Goal: Task Accomplishment & Management: Contribute content

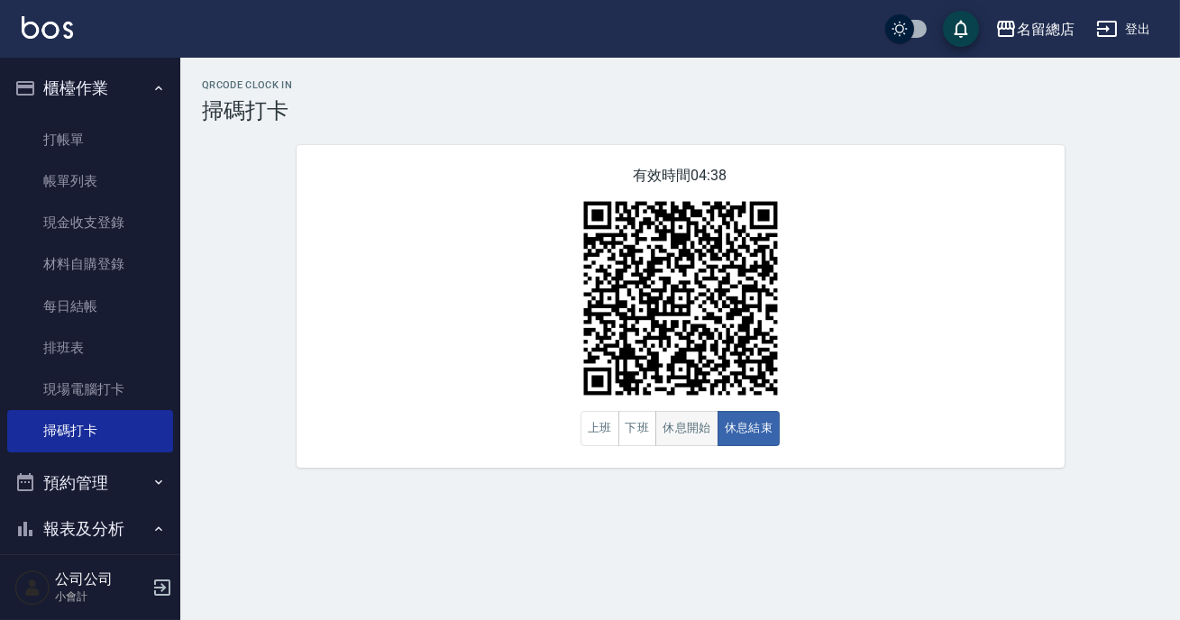
drag, startPoint x: 0, startPoint y: 0, endPoint x: 678, endPoint y: 442, distance: 809.3
click at [678, 442] on button "休息開始" at bounding box center [686, 428] width 63 height 35
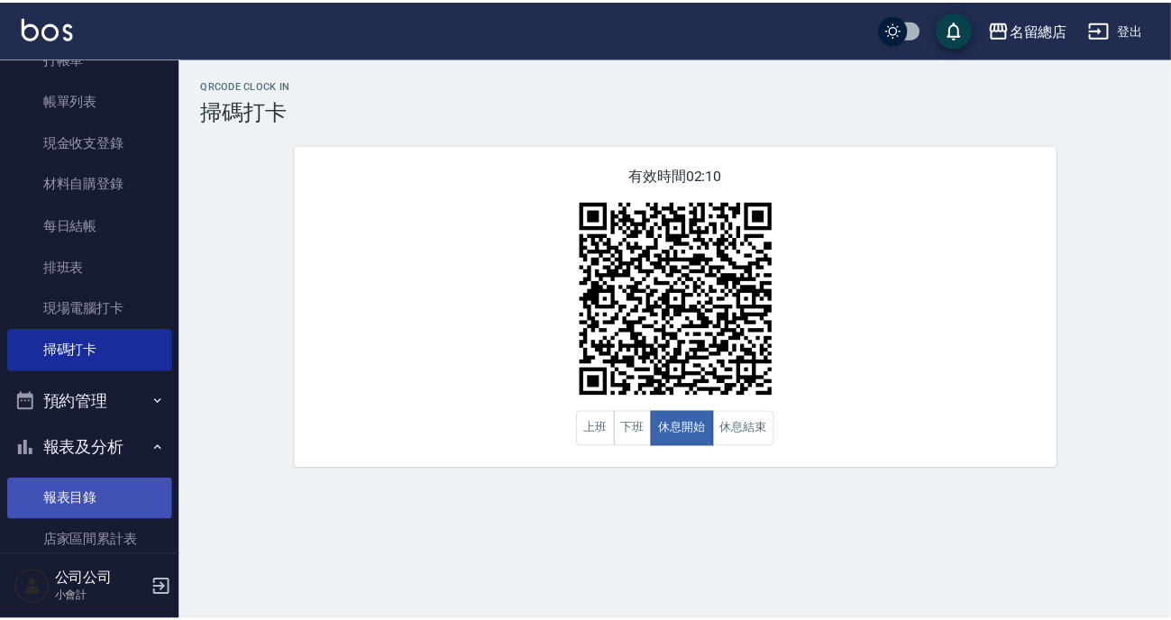
scroll to position [163, 0]
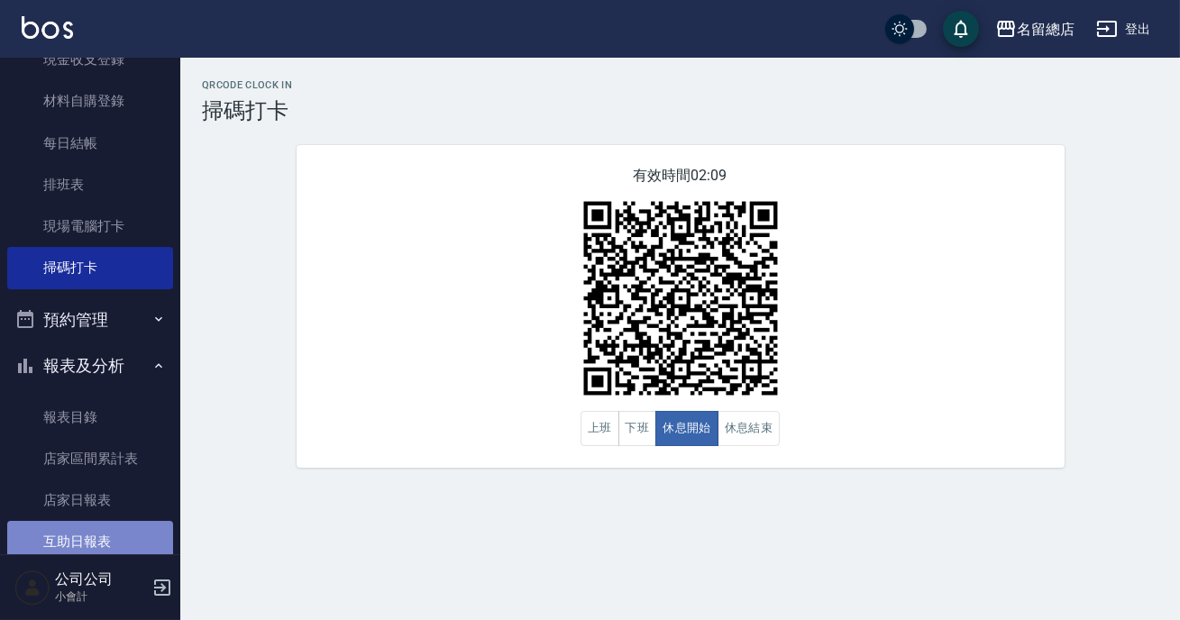
click at [104, 542] on link "互助日報表" at bounding box center [90, 541] width 166 height 41
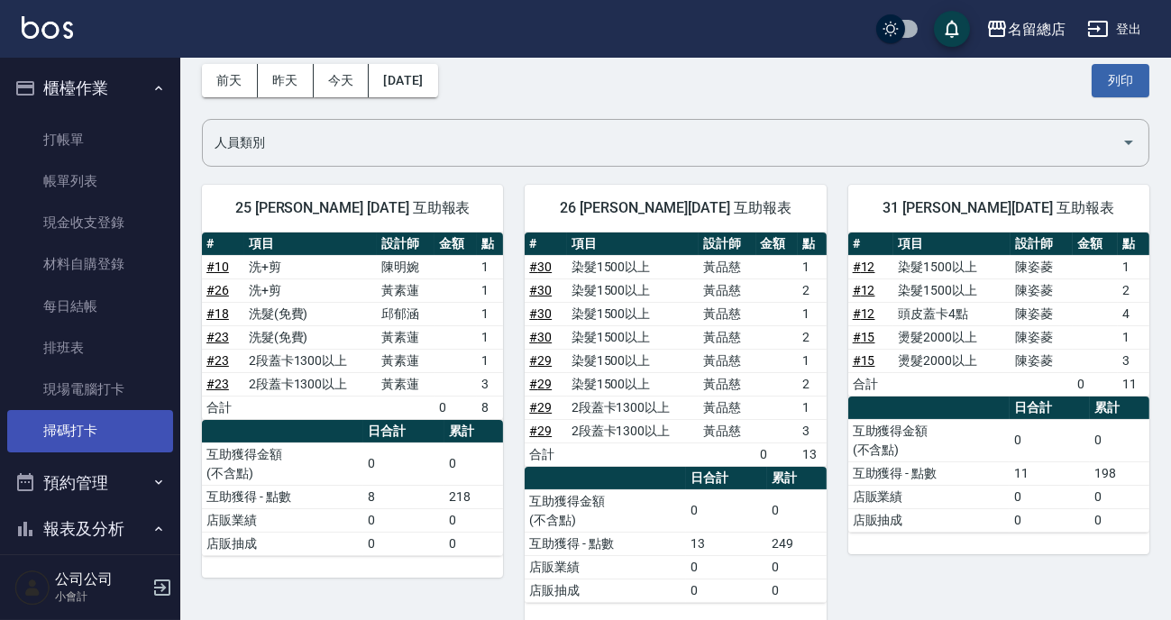
click at [83, 426] on link "掃碼打卡" at bounding box center [90, 430] width 166 height 41
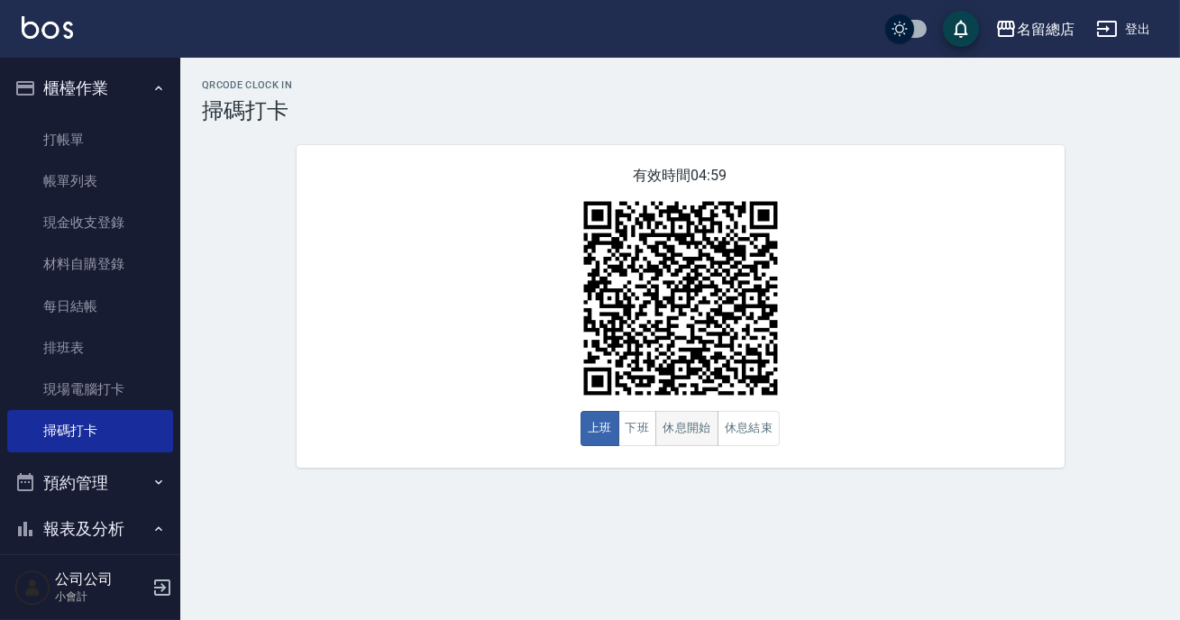
click at [691, 429] on button "休息開始" at bounding box center [686, 428] width 63 height 35
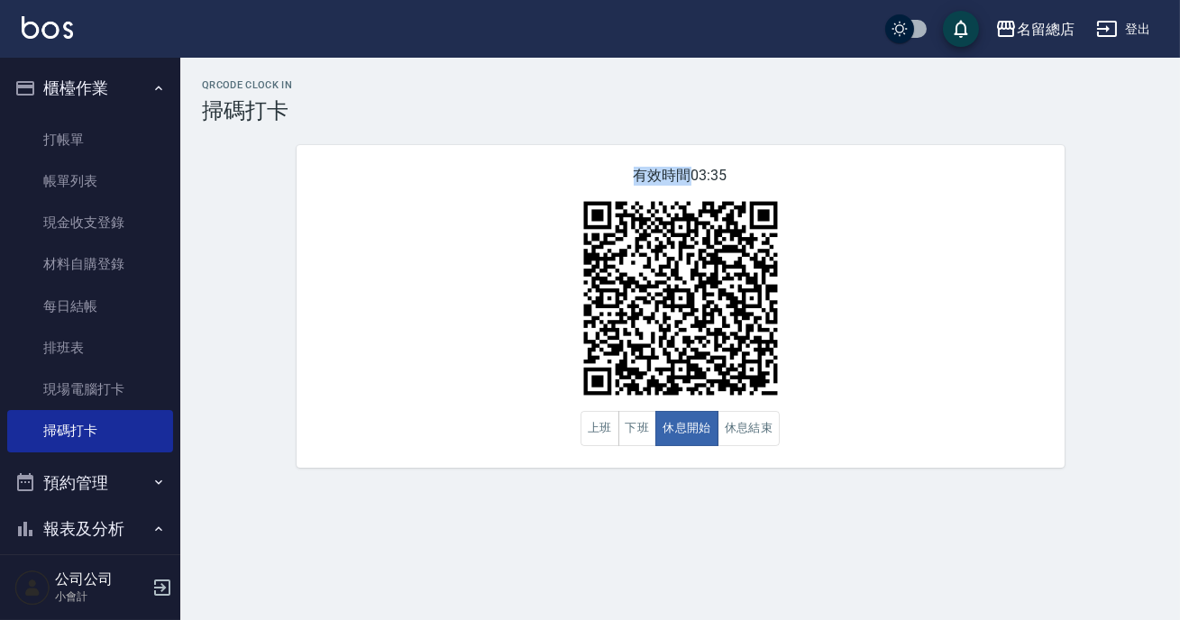
drag, startPoint x: 637, startPoint y: 173, endPoint x: 752, endPoint y: 184, distance: 115.0
click at [752, 184] on div "有效時間 03:35 上班 下班 休息開始 休息結束" at bounding box center [680, 306] width 768 height 323
click at [750, 184] on div "有效時間 03:35 上班 下班 休息開始 休息結束" at bounding box center [680, 306] width 768 height 323
click at [694, 229] on img at bounding box center [680, 298] width 225 height 225
click at [539, 205] on div "有效時間 03:33 上班 下班 休息開始 休息結束" at bounding box center [680, 306] width 768 height 323
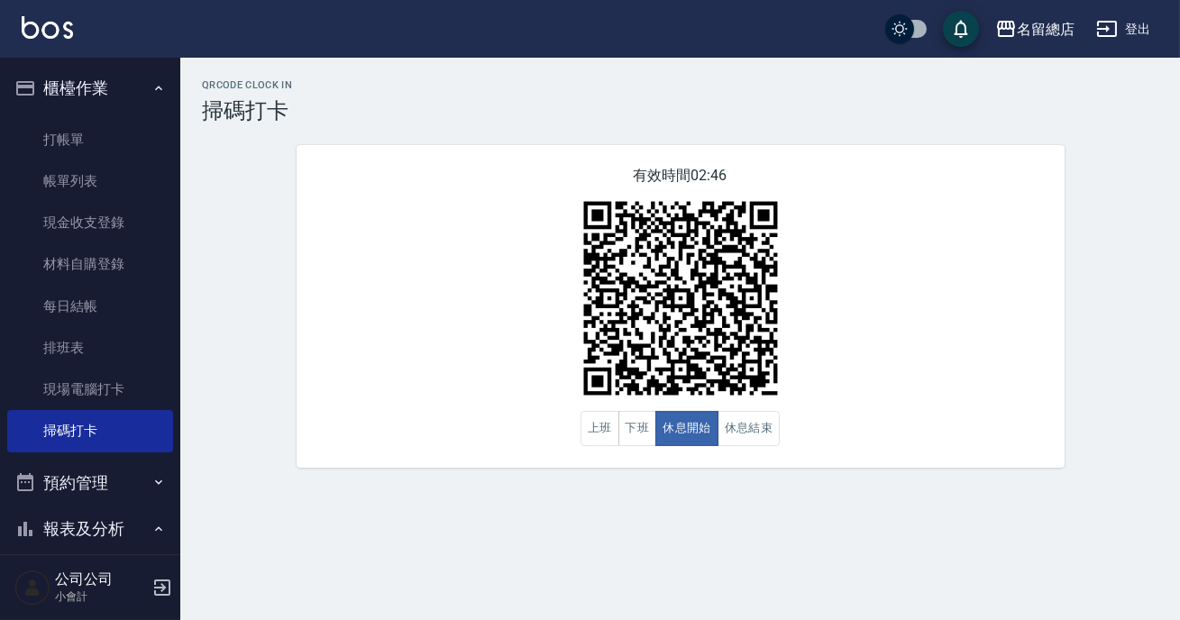
click at [583, 273] on div "有效時間 02:46 上班 下班 休息開始 休息結束" at bounding box center [680, 306] width 768 height 323
click at [757, 419] on button "休息結束" at bounding box center [748, 428] width 63 height 35
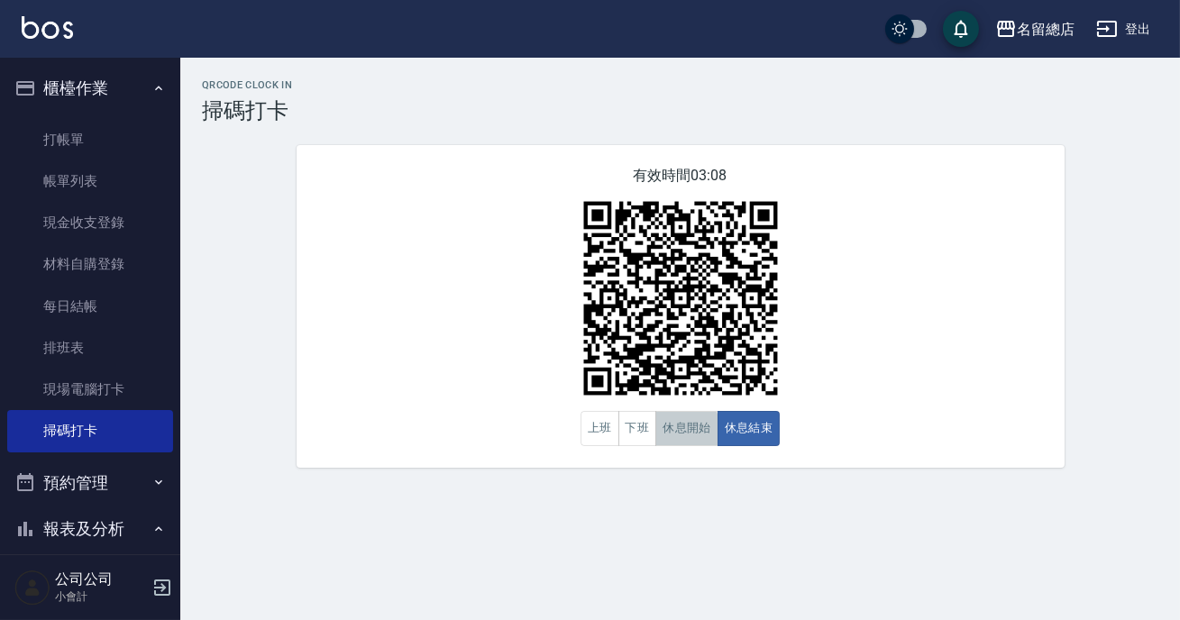
drag, startPoint x: 655, startPoint y: 440, endPoint x: 669, endPoint y: 437, distance: 13.8
click at [657, 439] on button "休息開始" at bounding box center [686, 428] width 63 height 35
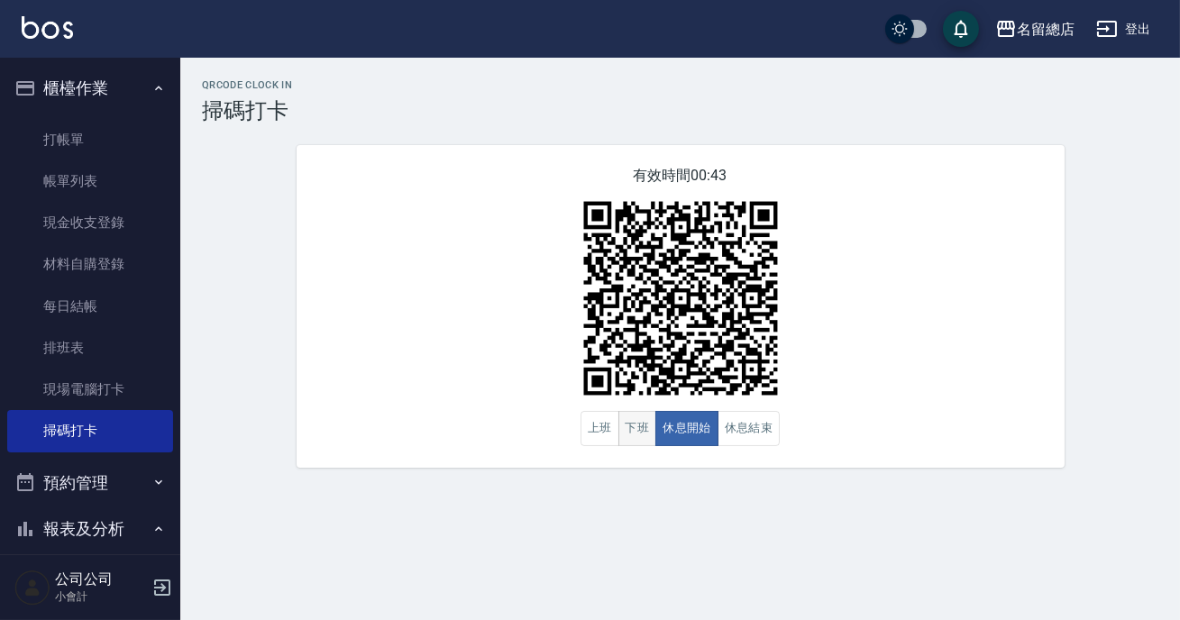
click at [631, 423] on button "下班" at bounding box center [637, 428] width 39 height 35
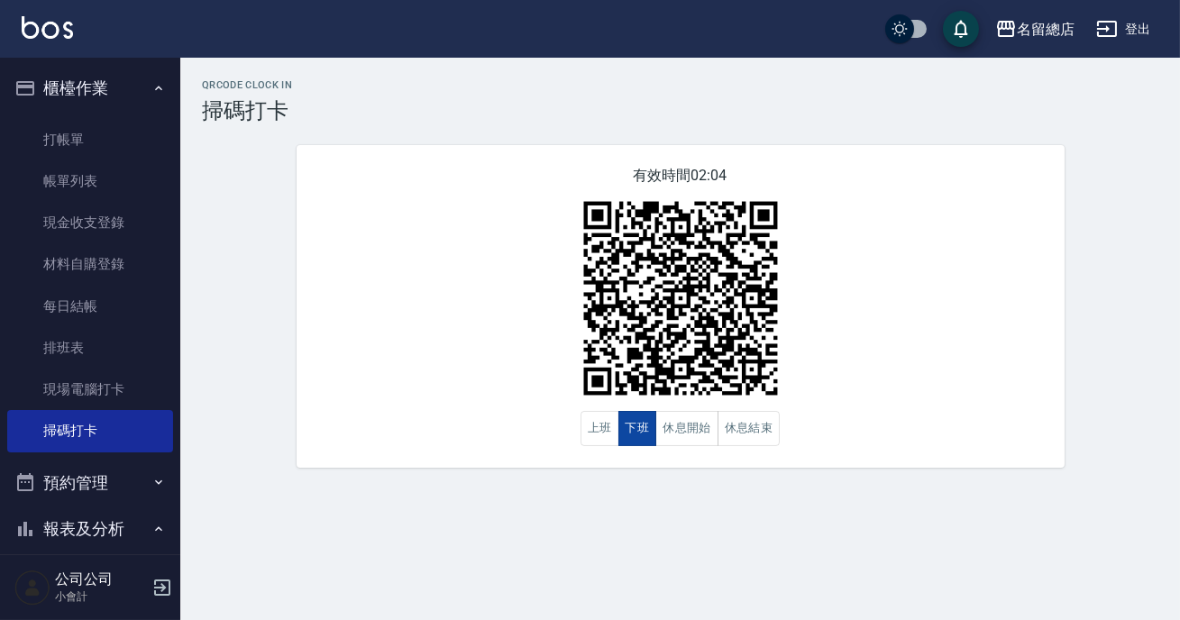
click at [631, 423] on button "下班" at bounding box center [637, 428] width 39 height 35
click at [734, 431] on button "休息結束" at bounding box center [748, 428] width 63 height 35
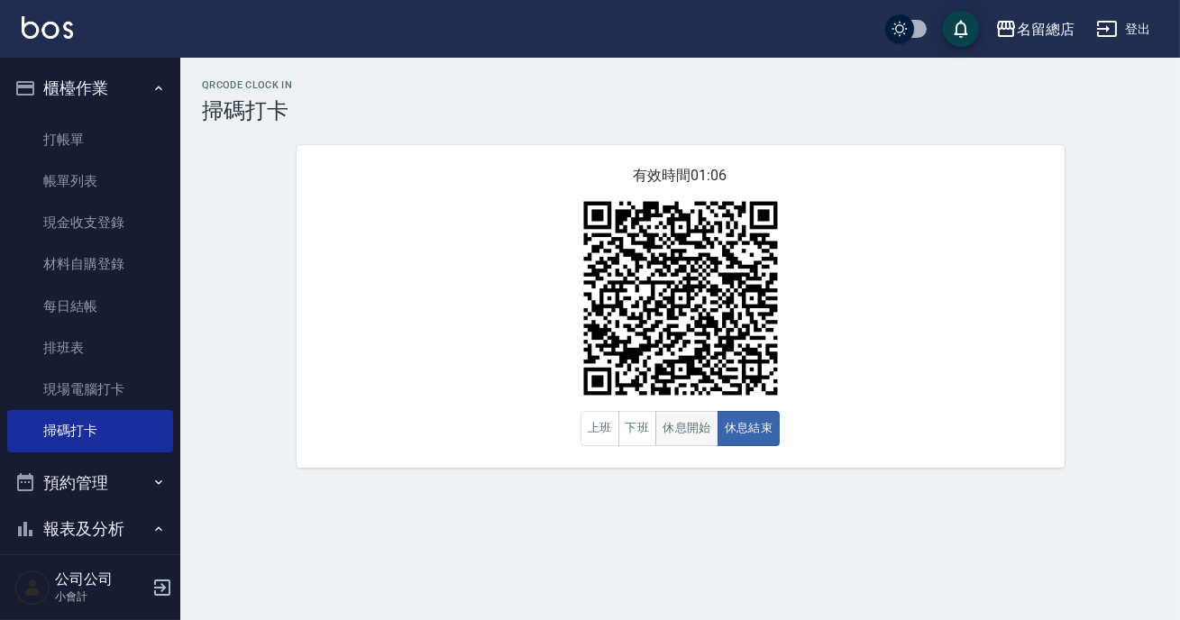
click at [694, 424] on button "休息開始" at bounding box center [686, 428] width 63 height 35
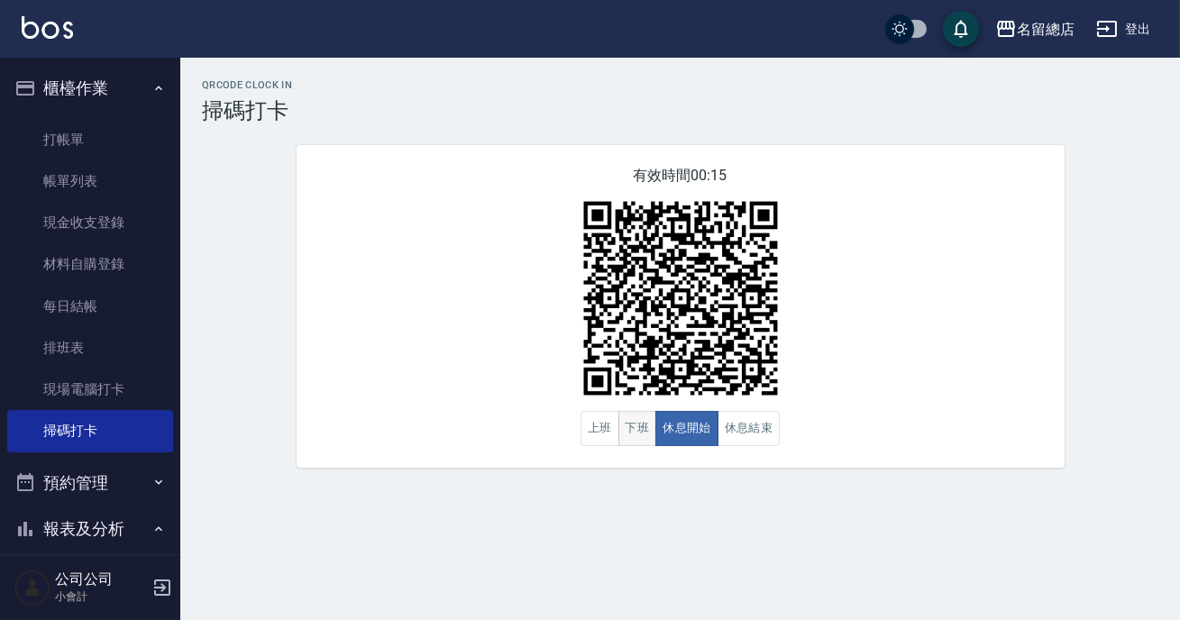
click at [633, 436] on button "下班" at bounding box center [637, 428] width 39 height 35
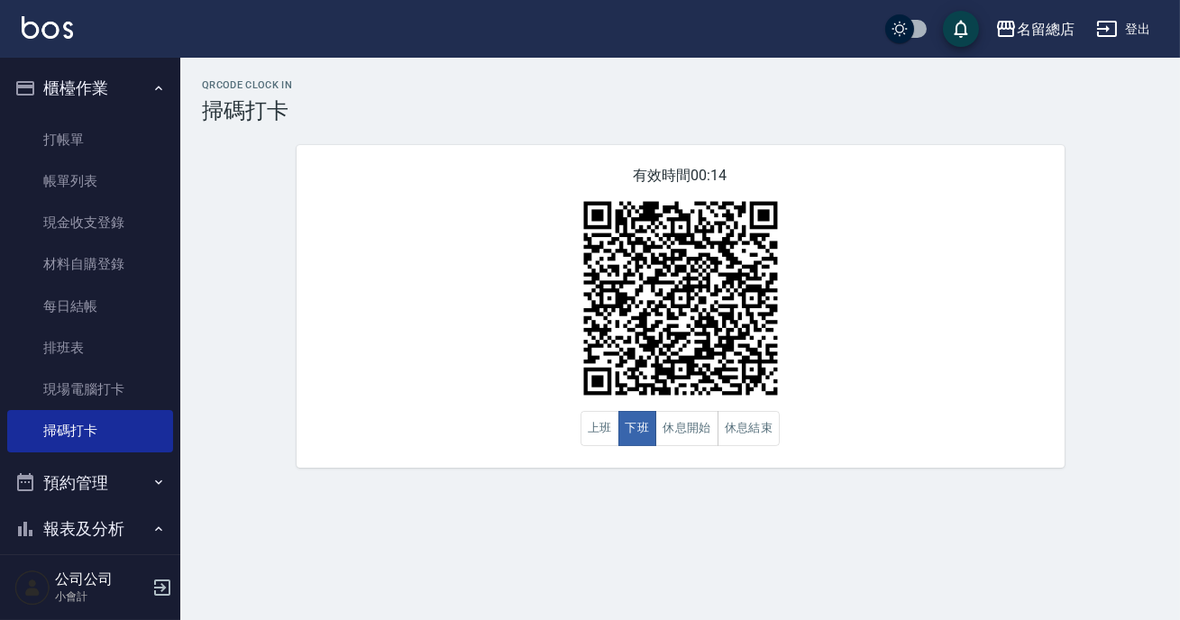
click at [645, 566] on div "QRcode Clock In 掃碼打卡 有效時間 00:14 上班 下班 休息開始 休息結束" at bounding box center [590, 310] width 1180 height 620
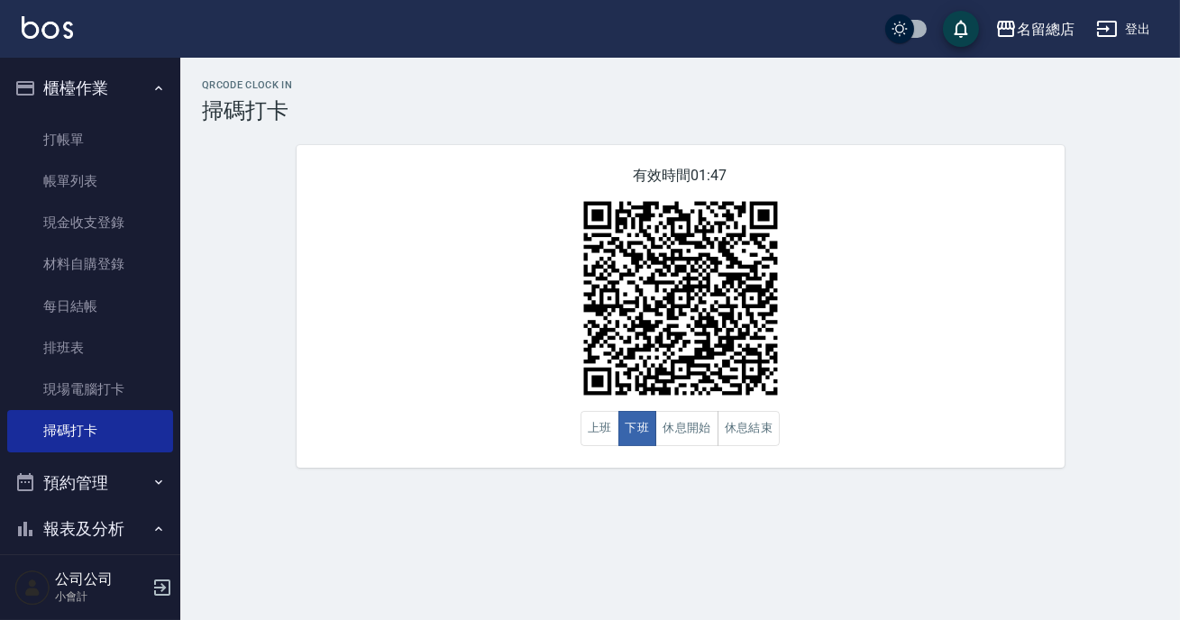
click at [943, 452] on div "有效時間 01:47 上班 下班 休息開始 休息結束" at bounding box center [680, 306] width 768 height 323
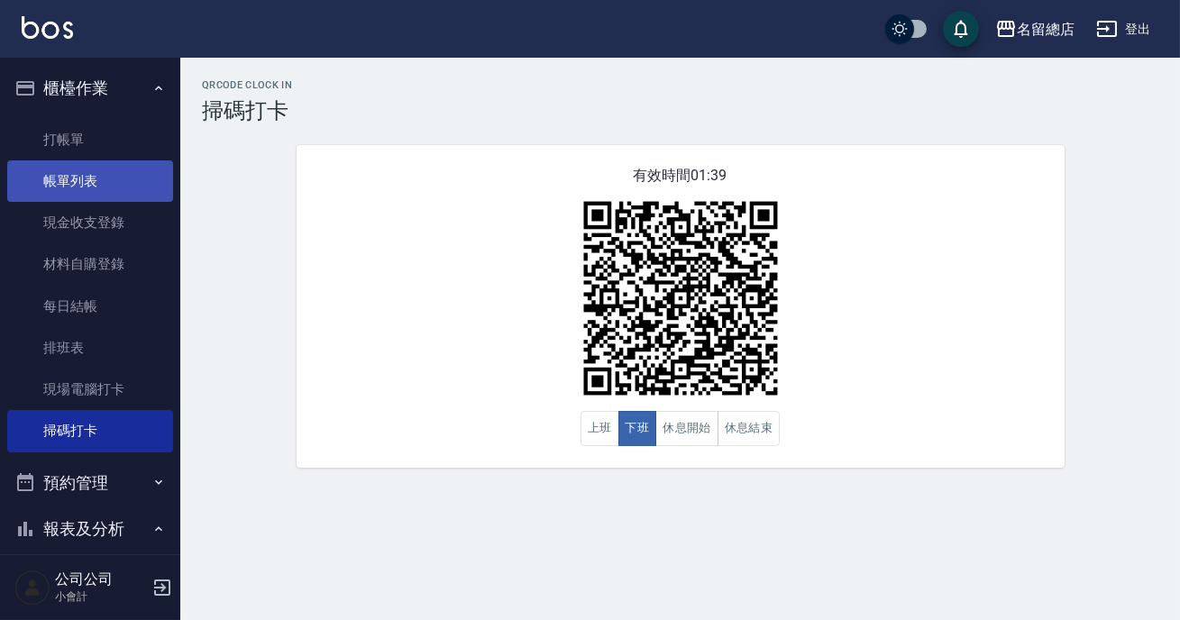
click at [89, 180] on link "帳單列表" at bounding box center [90, 180] width 166 height 41
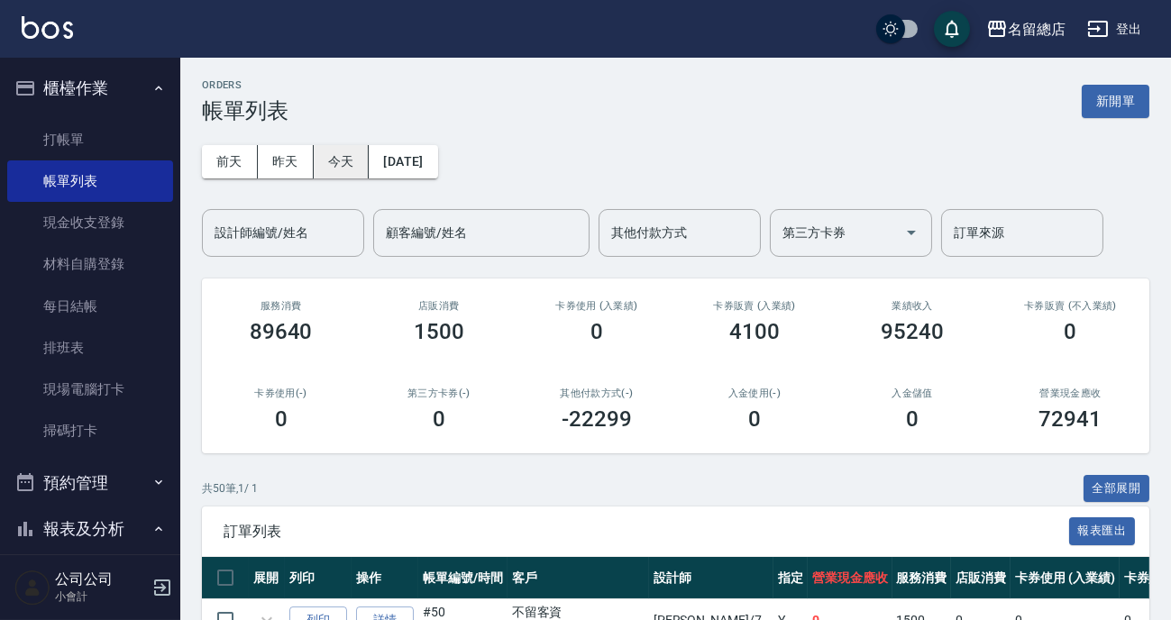
click at [334, 166] on button "今天" at bounding box center [342, 161] width 56 height 33
click at [85, 184] on link "帳單列表" at bounding box center [90, 180] width 166 height 41
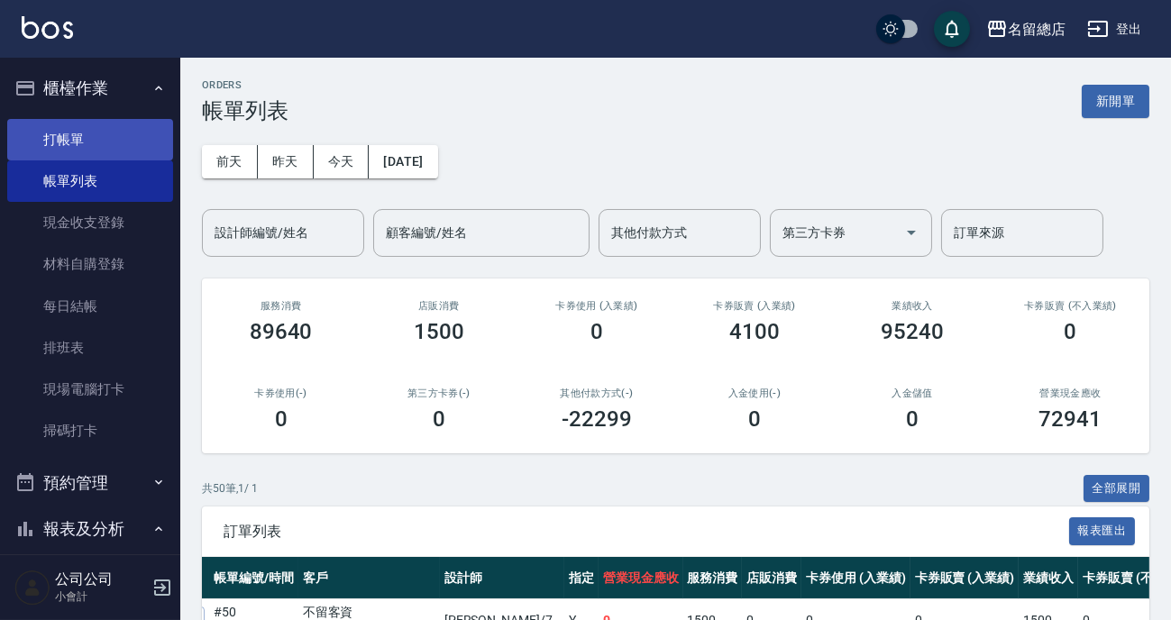
click at [99, 147] on link "打帳單" at bounding box center [90, 139] width 166 height 41
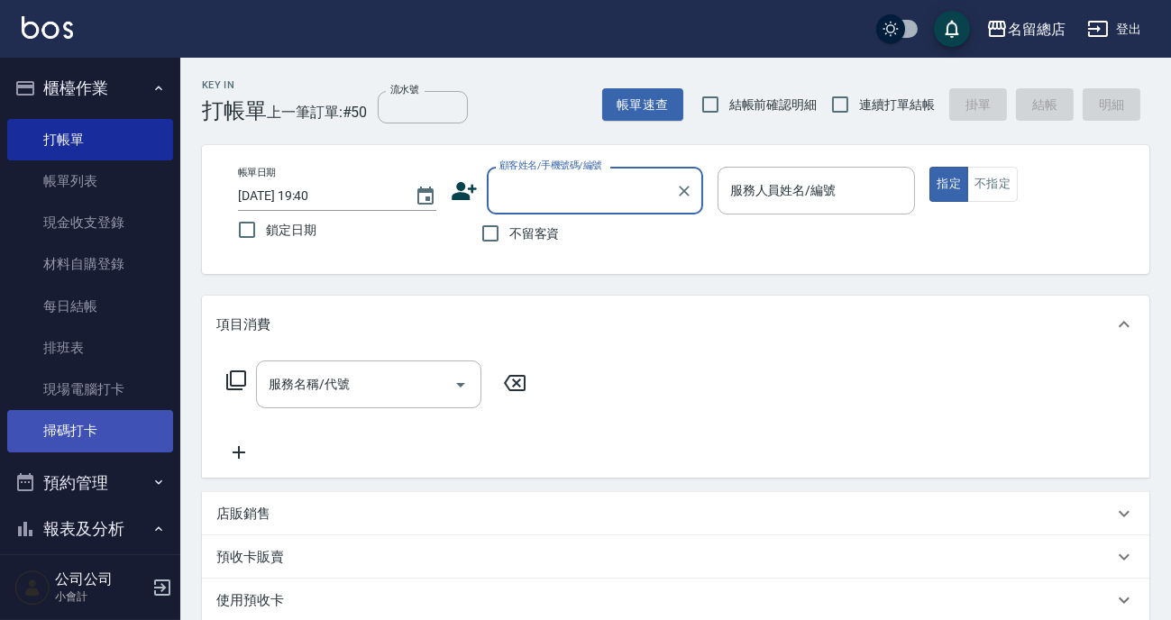
click at [68, 437] on link "掃碼打卡" at bounding box center [90, 430] width 166 height 41
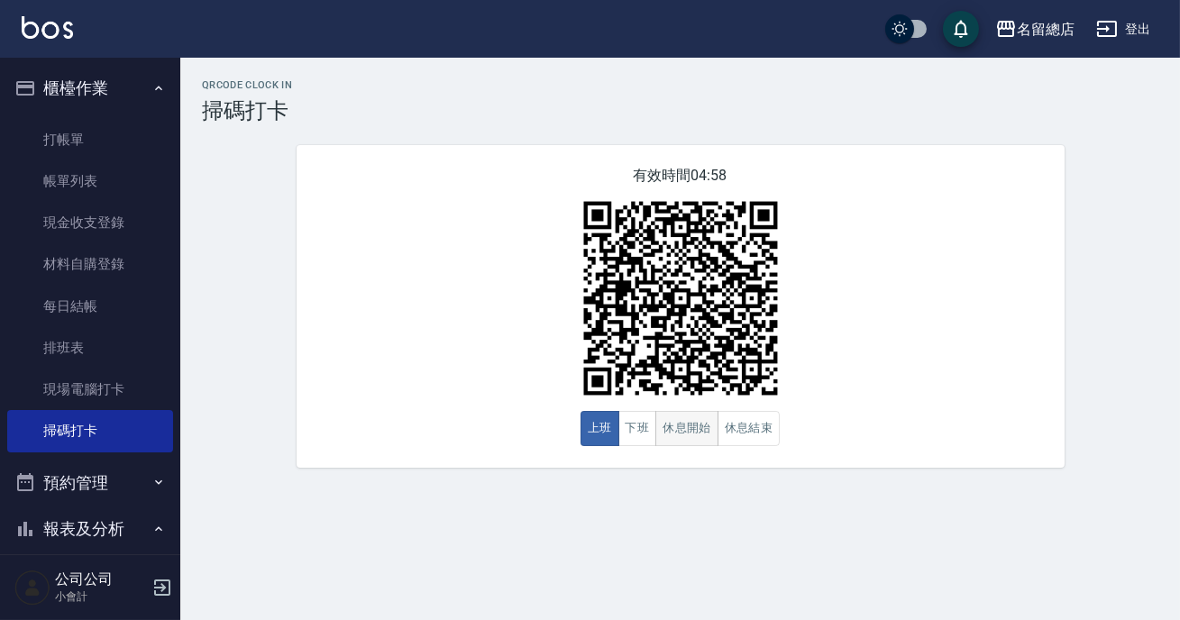
click at [675, 430] on button "休息開始" at bounding box center [686, 428] width 63 height 35
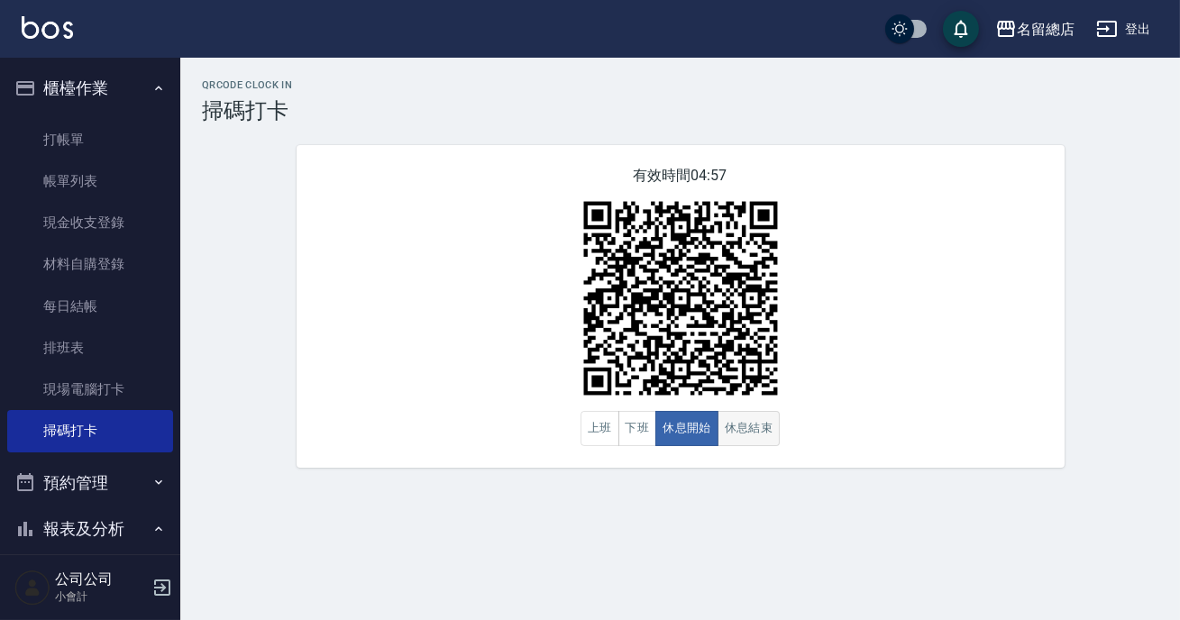
click at [743, 441] on button "休息結束" at bounding box center [748, 428] width 63 height 35
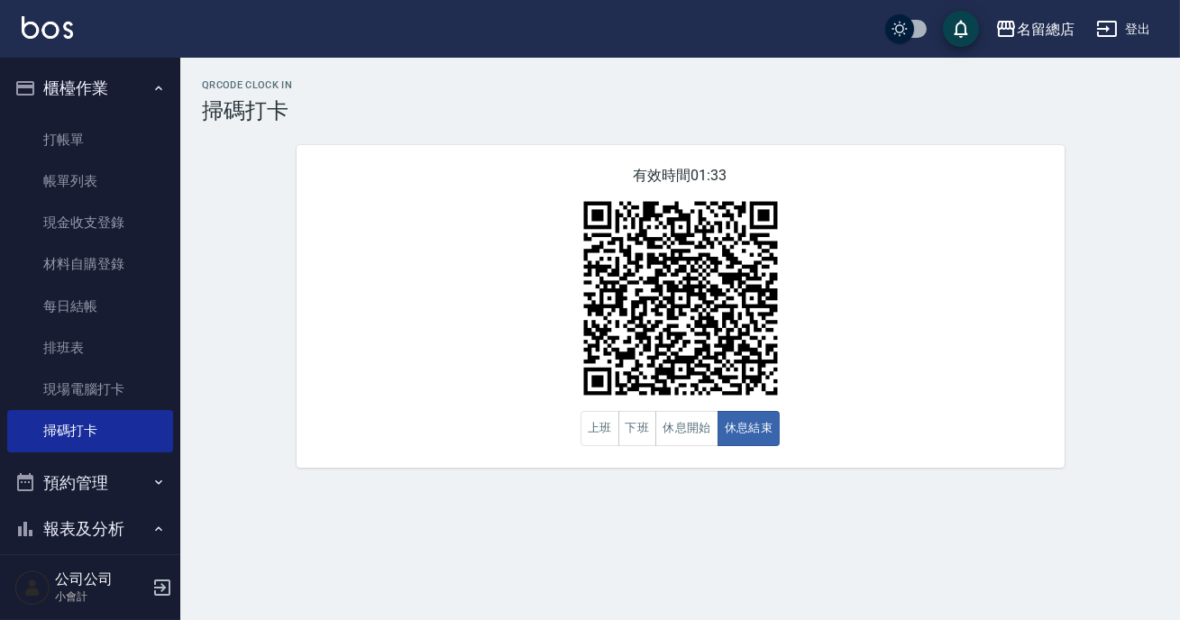
click at [958, 515] on div "QRcode Clock In 掃碼打卡 有效時間 01:33 上班 下班 休息開始 休息結束" at bounding box center [590, 310] width 1180 height 620
click at [634, 435] on button "下班" at bounding box center [637, 428] width 39 height 35
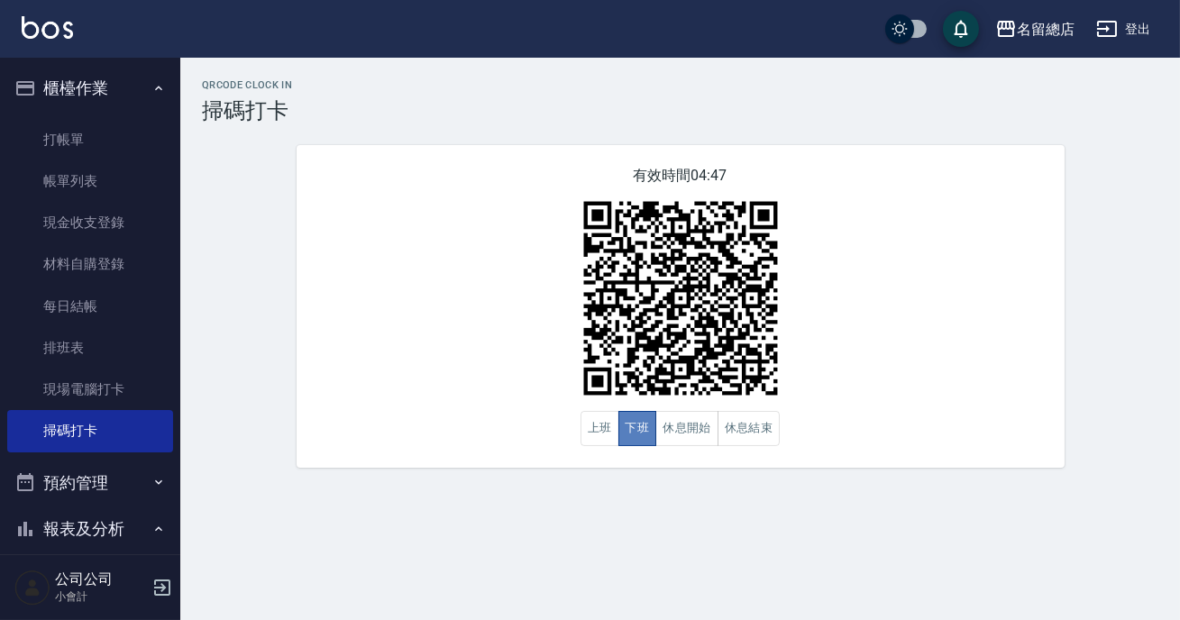
click at [634, 435] on button "下班" at bounding box center [637, 428] width 39 height 35
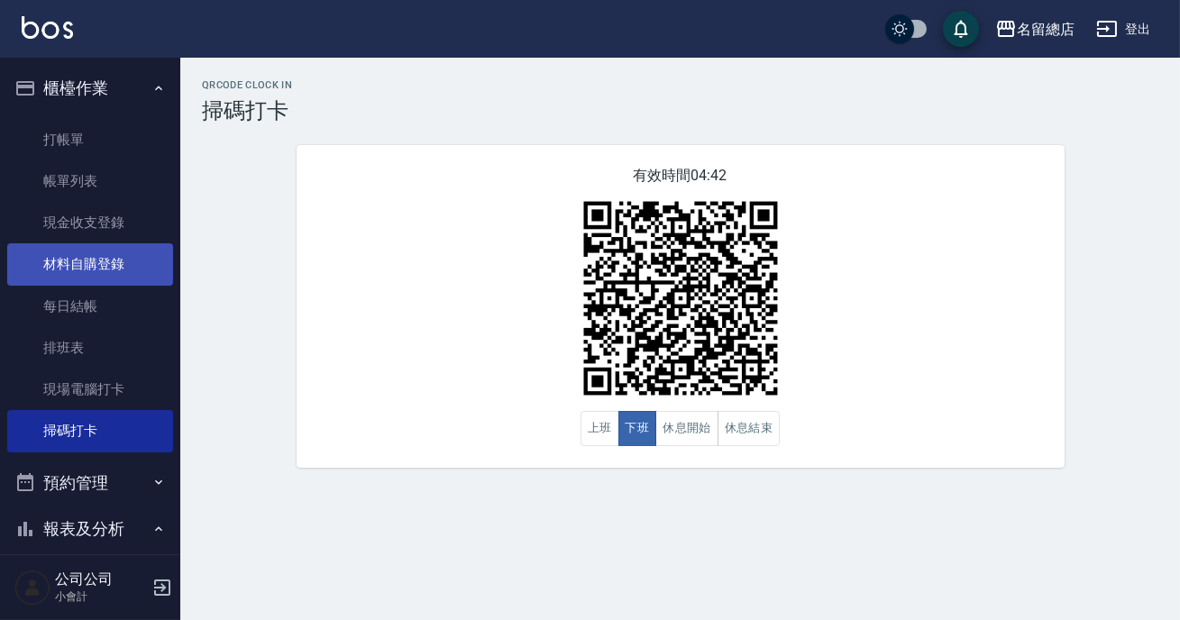
click at [33, 254] on link "材料自購登錄" at bounding box center [90, 263] width 166 height 41
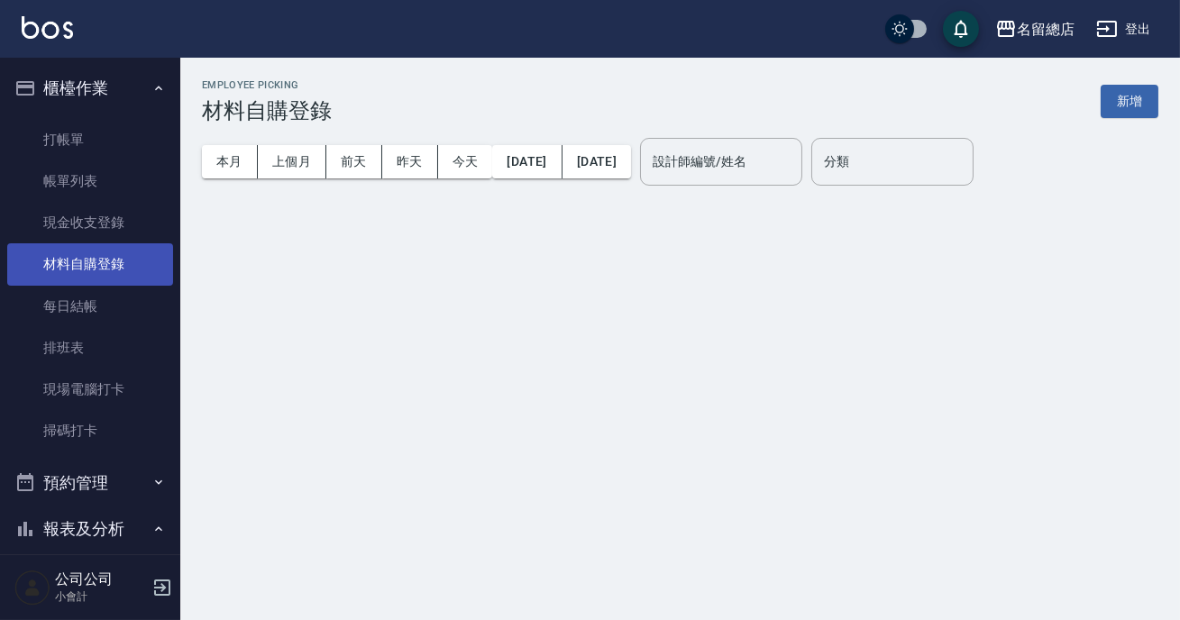
click at [41, 258] on link "材料自購登錄" at bounding box center [90, 263] width 166 height 41
click at [1144, 104] on button "新增" at bounding box center [1129, 101] width 58 height 33
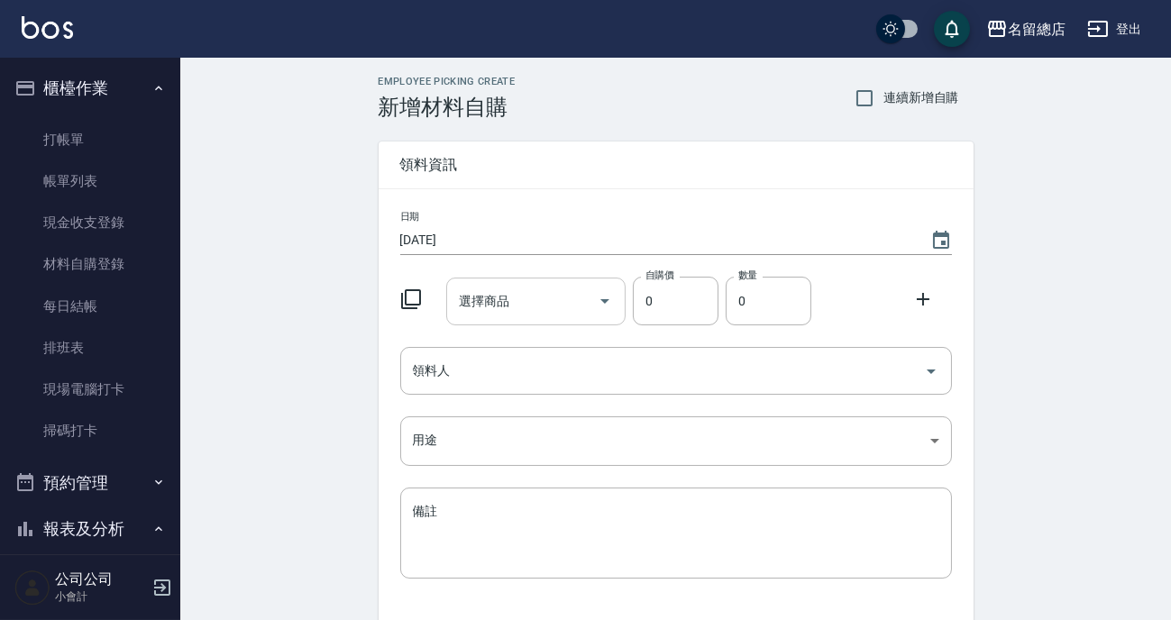
click at [550, 312] on input "選擇商品" at bounding box center [522, 302] width 136 height 32
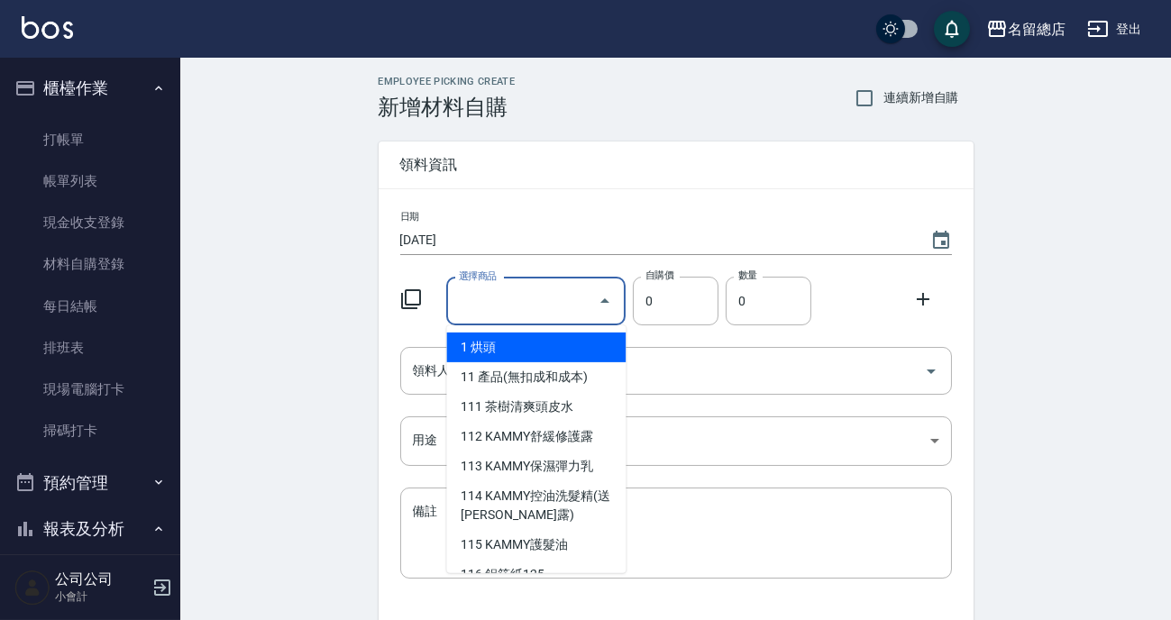
click at [474, 297] on input "選擇商品" at bounding box center [522, 302] width 136 height 32
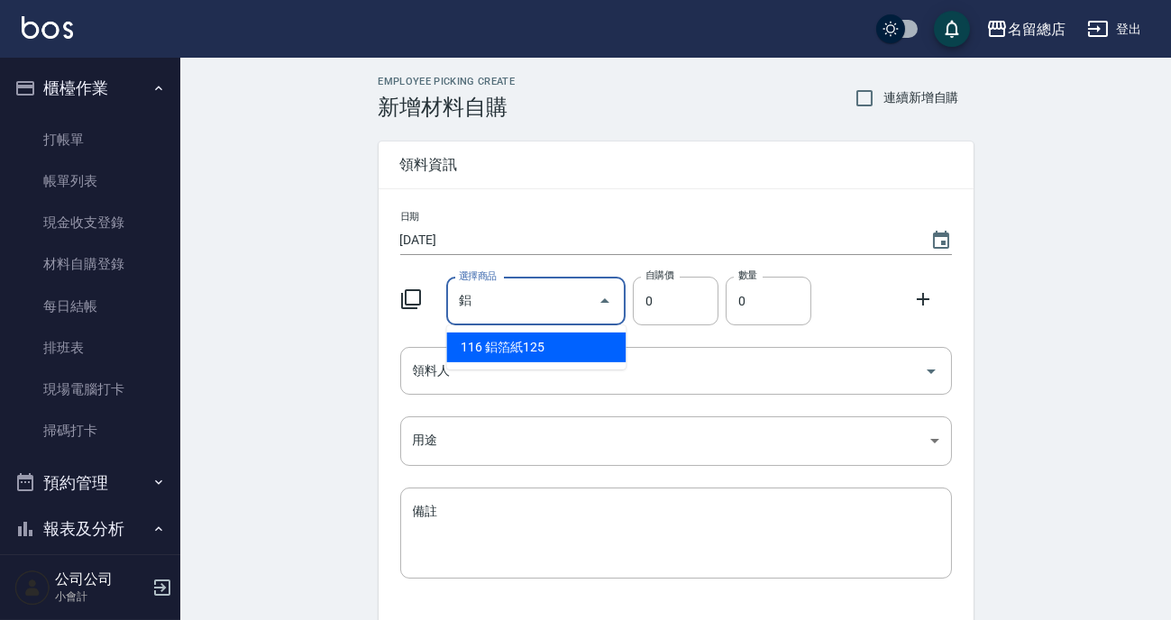
click at [506, 342] on li "116 鋁箔紙125" at bounding box center [535, 348] width 179 height 30
type input "鋁箔紙125"
type input "135"
type input "1"
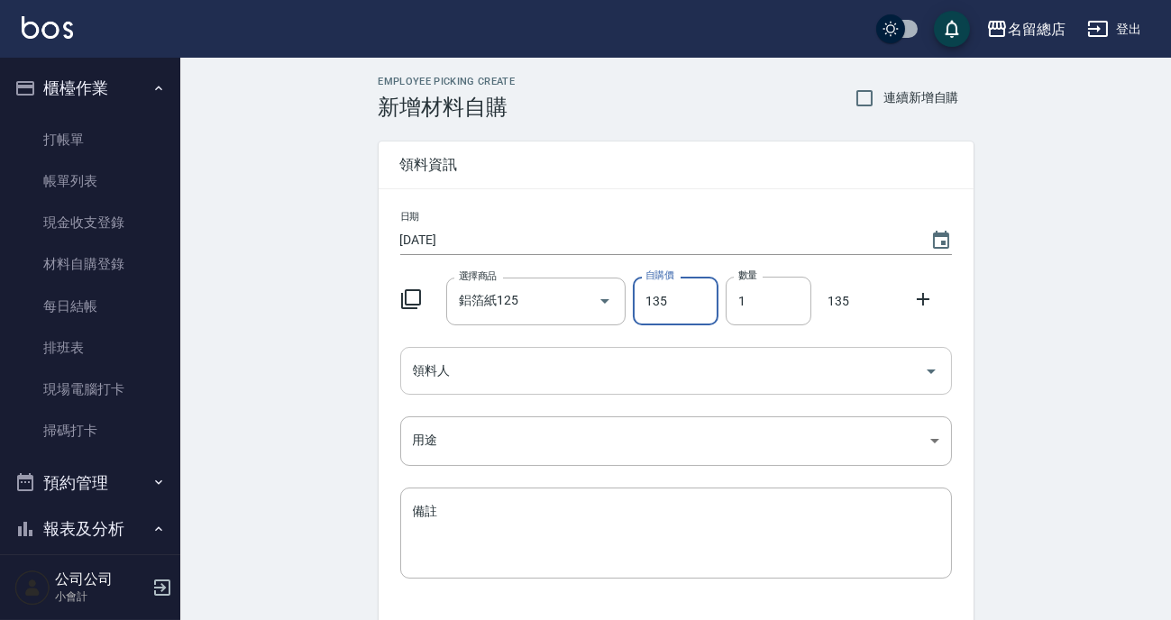
click at [452, 379] on input "領料人" at bounding box center [662, 371] width 508 height 32
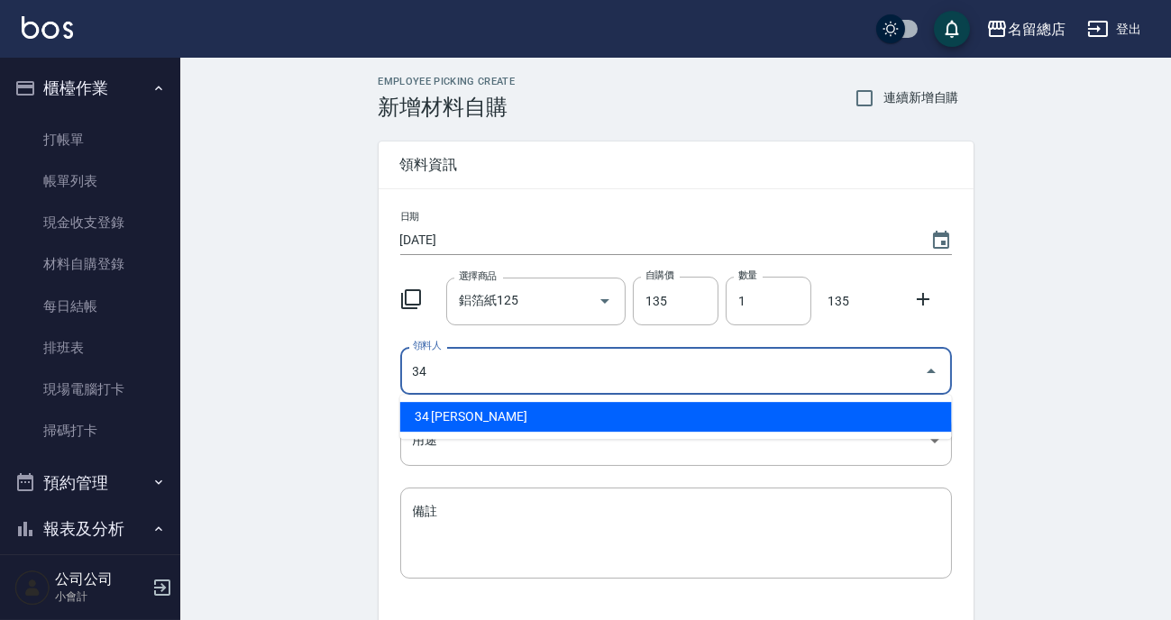
type input "34 [PERSON_NAME]"
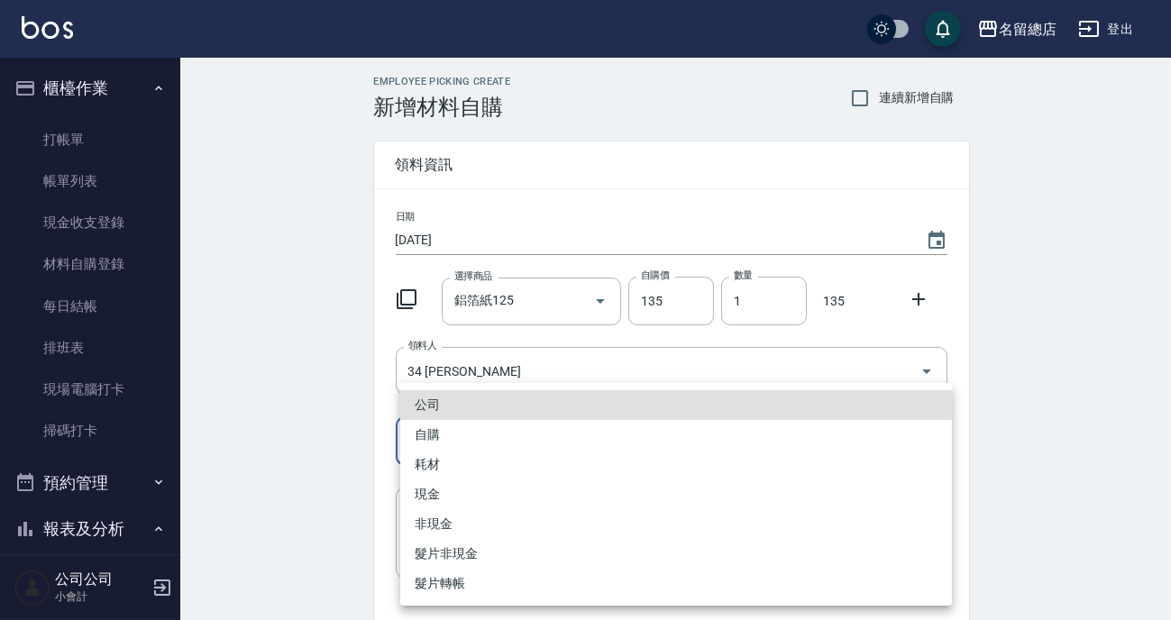
click at [473, 428] on body "名留總店 登出 櫃檯作業 打帳單 帳單列表 現金收支登錄 材料自購登錄 每日結帳 排班表 現場電腦打卡 掃碼打卡 預約管理 預約管理 單日預約紀錄 單週預約紀…" at bounding box center [585, 371] width 1171 height 743
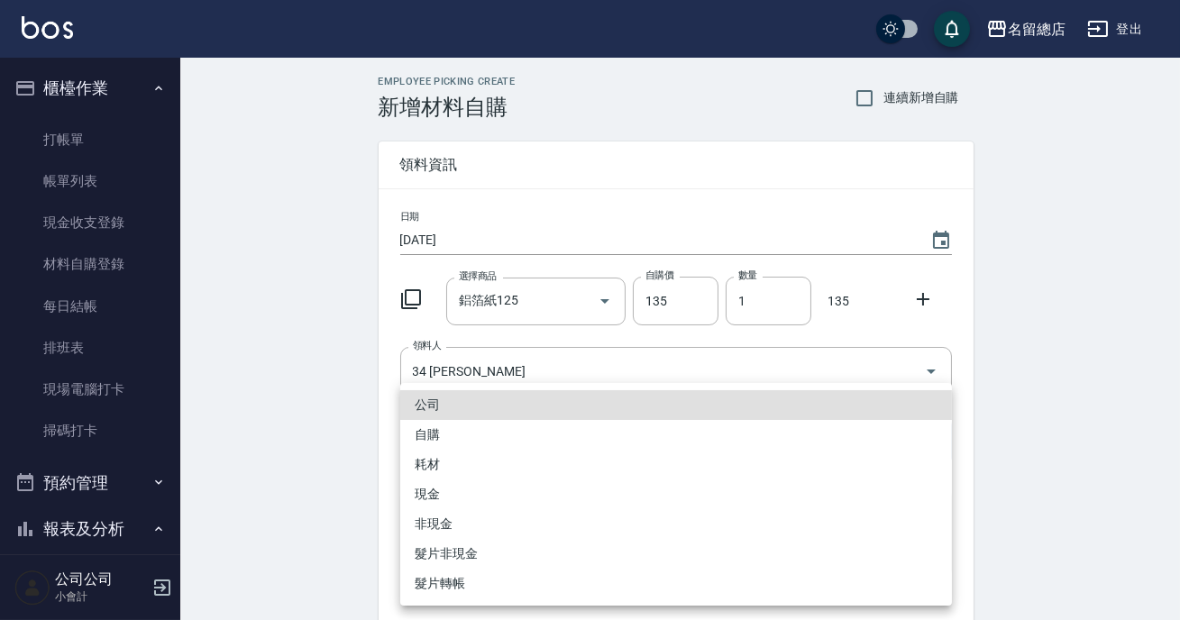
click at [458, 442] on li "自購" at bounding box center [676, 435] width 552 height 30
type input "自購"
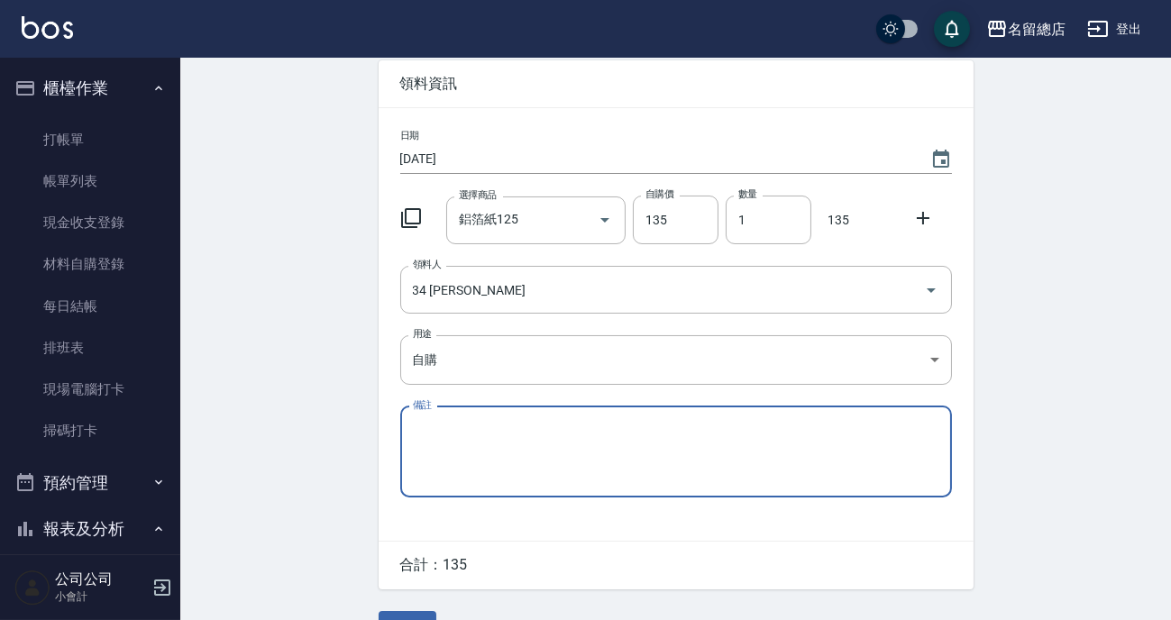
scroll to position [123, 0]
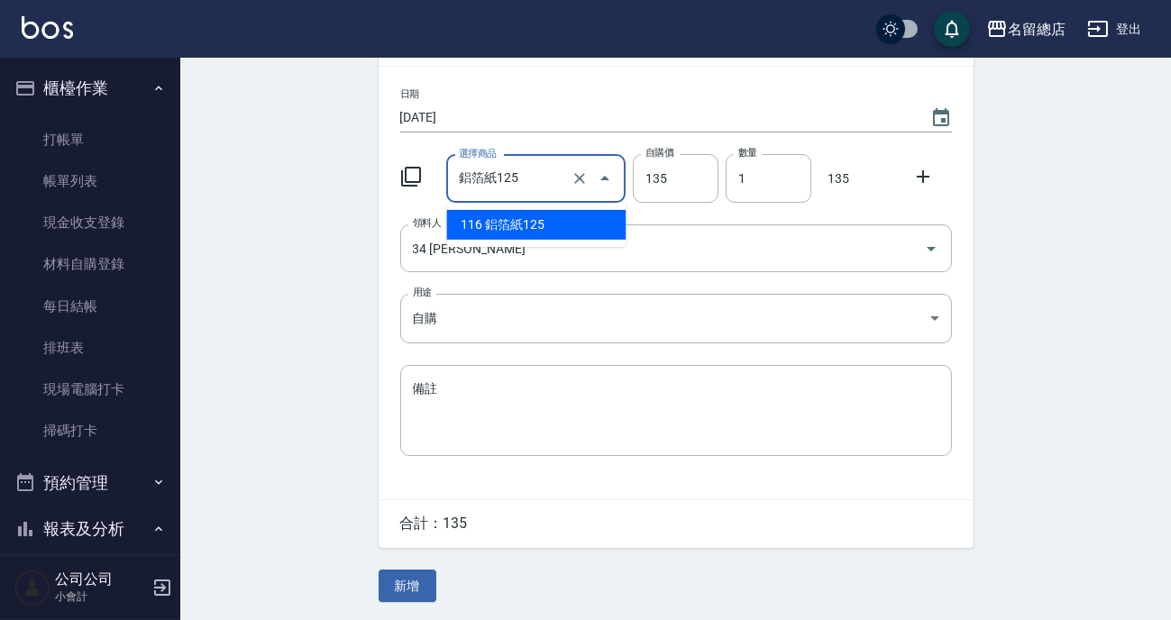
click at [529, 178] on input "鋁箔紙125" at bounding box center [510, 179] width 113 height 32
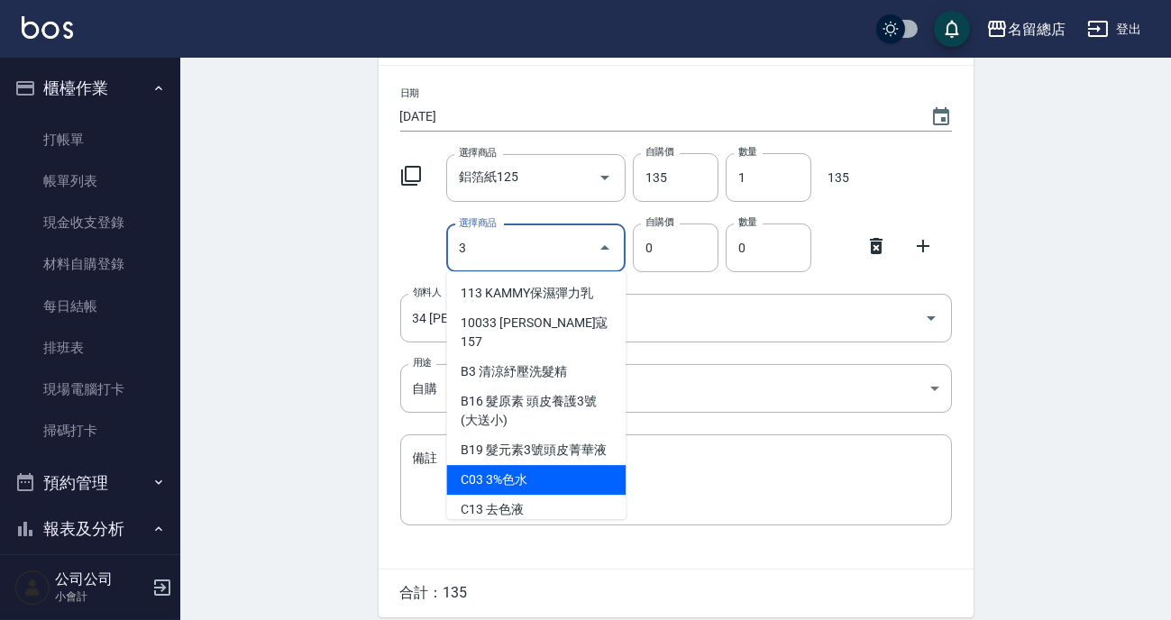
click at [499, 467] on li "C03 3%色水" at bounding box center [535, 480] width 179 height 30
type input "3%色水"
type input "105"
type input "1"
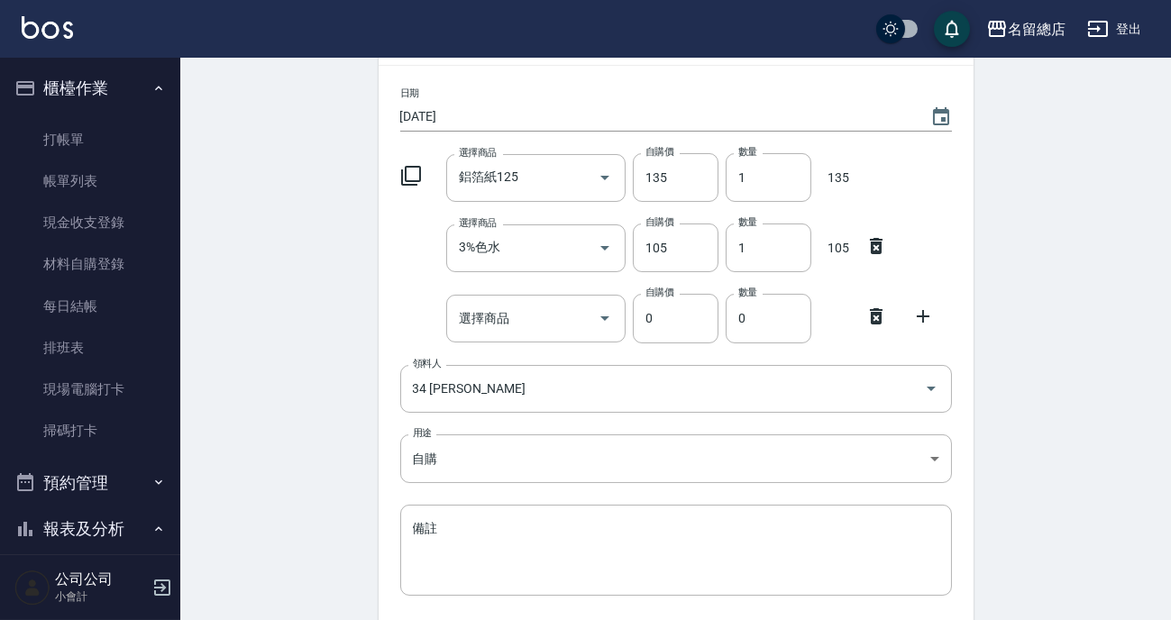
click at [869, 315] on icon at bounding box center [876, 316] width 22 height 22
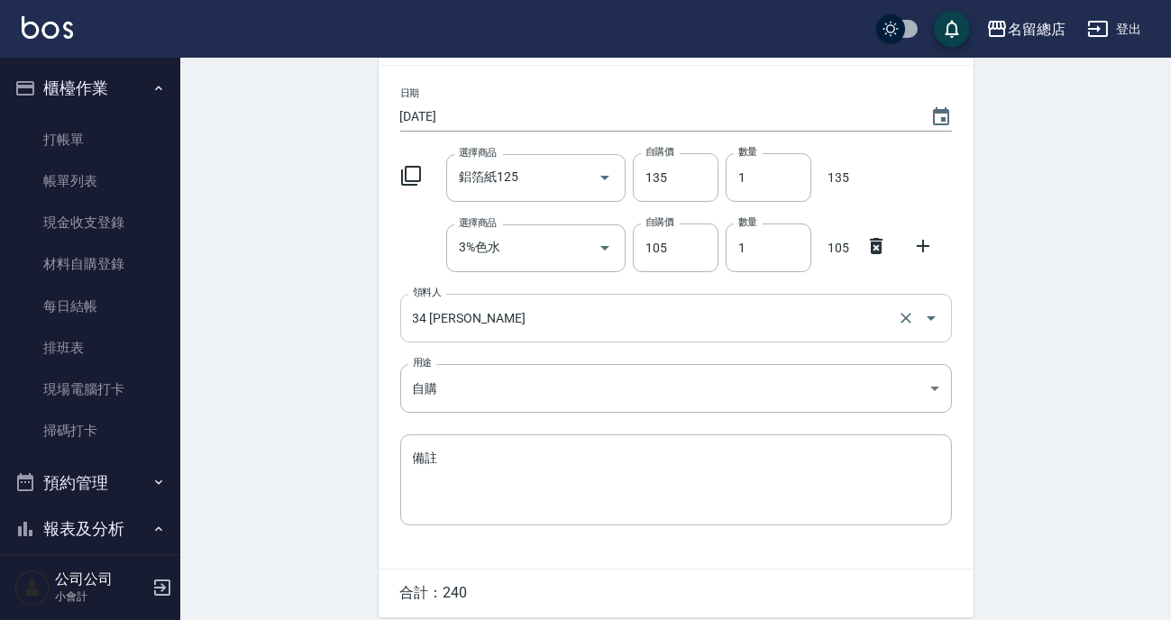
scroll to position [194, 0]
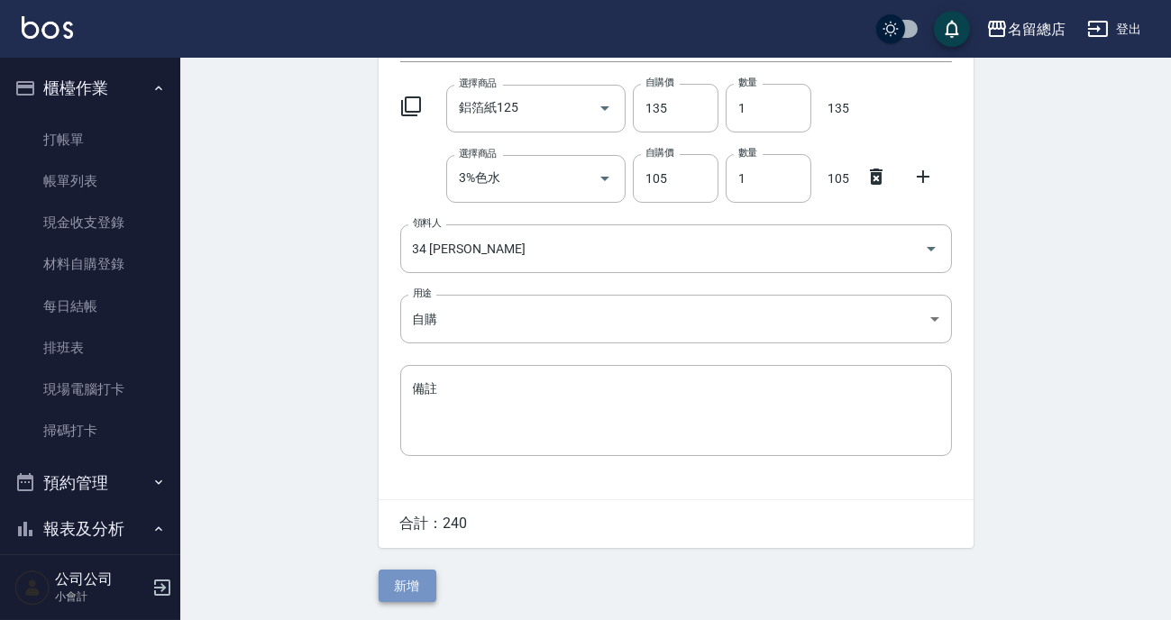
click at [392, 579] on button "新增" at bounding box center [407, 586] width 58 height 33
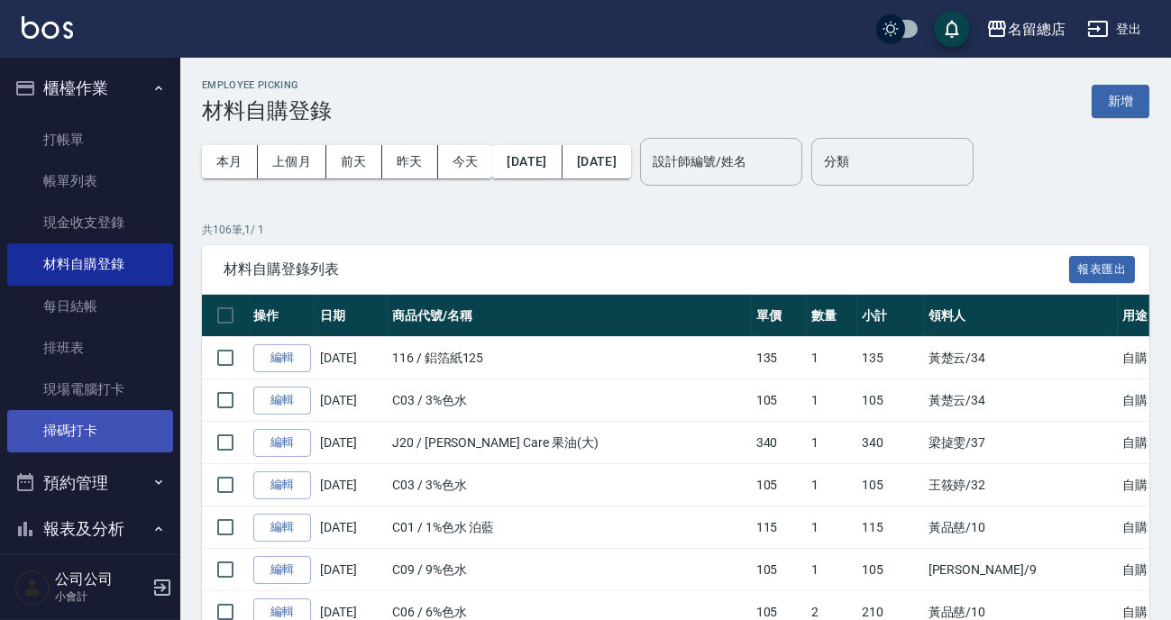
click at [69, 427] on link "掃碼打卡" at bounding box center [90, 430] width 166 height 41
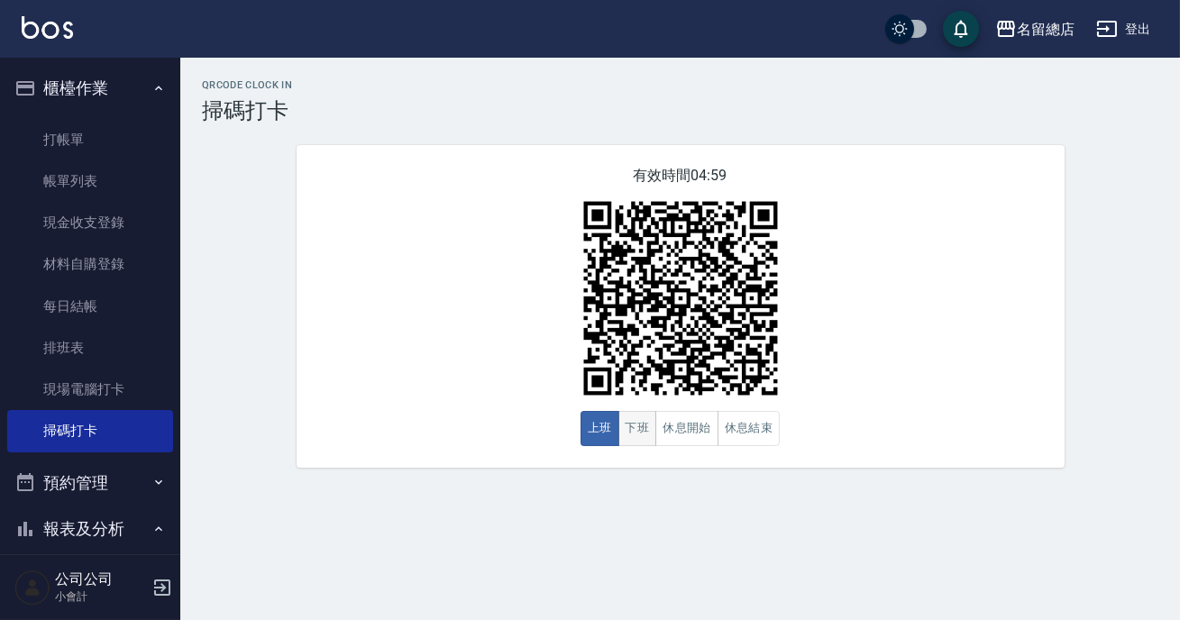
click at [619, 440] on button "下班" at bounding box center [637, 428] width 39 height 35
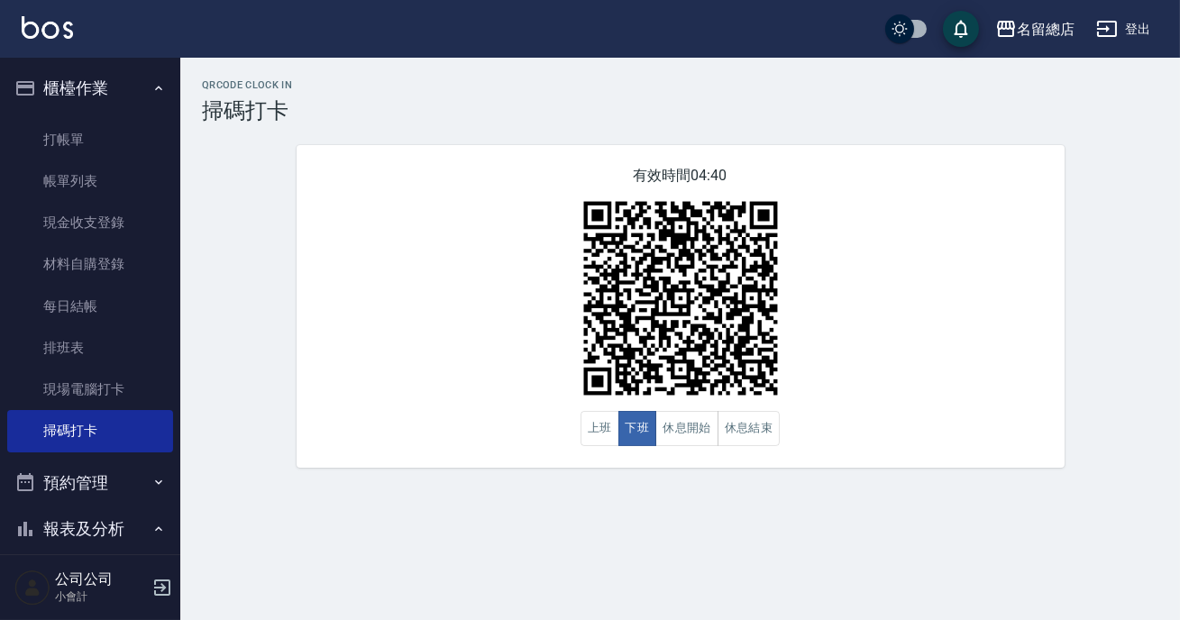
drag, startPoint x: 792, startPoint y: 442, endPoint x: 730, endPoint y: 468, distance: 67.4
click at [792, 443] on div "有效時間 04:40 上班 下班 休息開始 休息結束" at bounding box center [680, 306] width 768 height 323
click at [596, 438] on button "上班" at bounding box center [599, 428] width 39 height 35
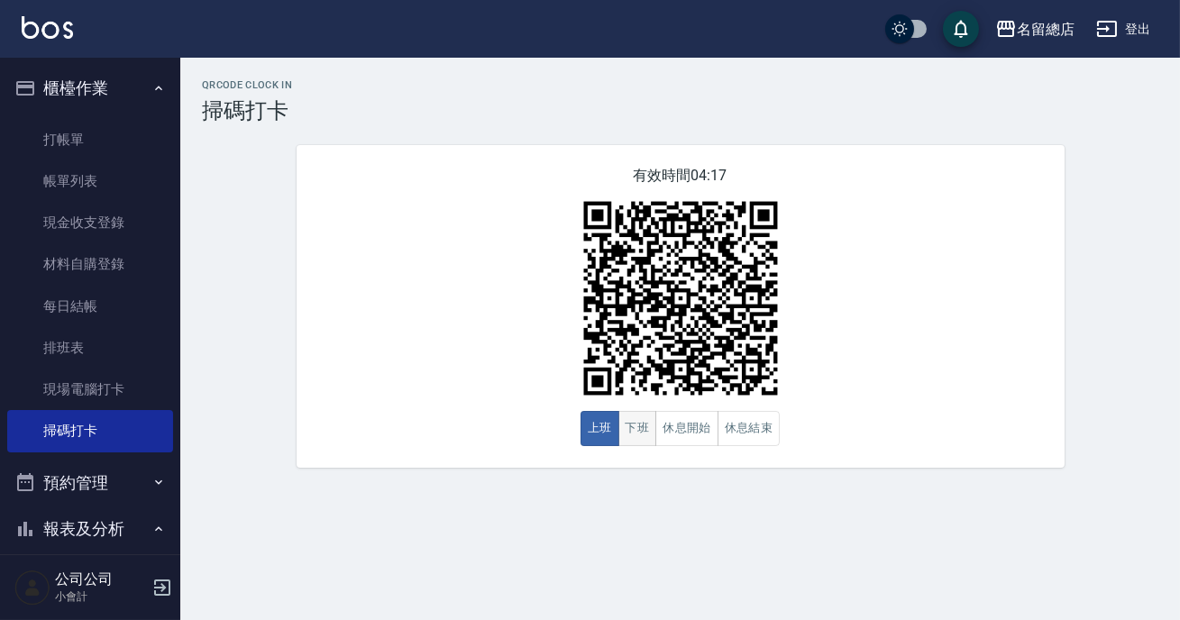
click at [629, 435] on button "下班" at bounding box center [637, 428] width 39 height 35
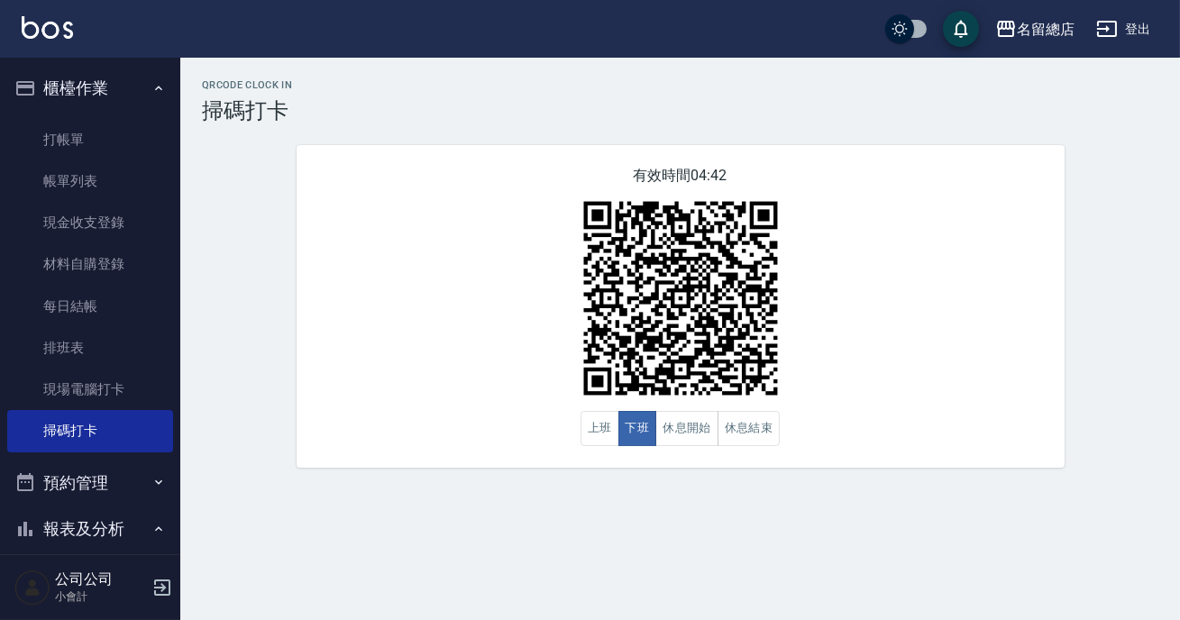
click at [572, 433] on div "有效時間 04:42 上班 下班 休息開始 休息結束" at bounding box center [680, 306] width 768 height 323
drag, startPoint x: 580, startPoint y: 434, endPoint x: 572, endPoint y: 430, distance: 9.3
click at [577, 433] on div "有效時間 04:42 上班 下班 休息開始 休息結束" at bounding box center [680, 306] width 768 height 323
click at [585, 430] on button "上班" at bounding box center [599, 428] width 39 height 35
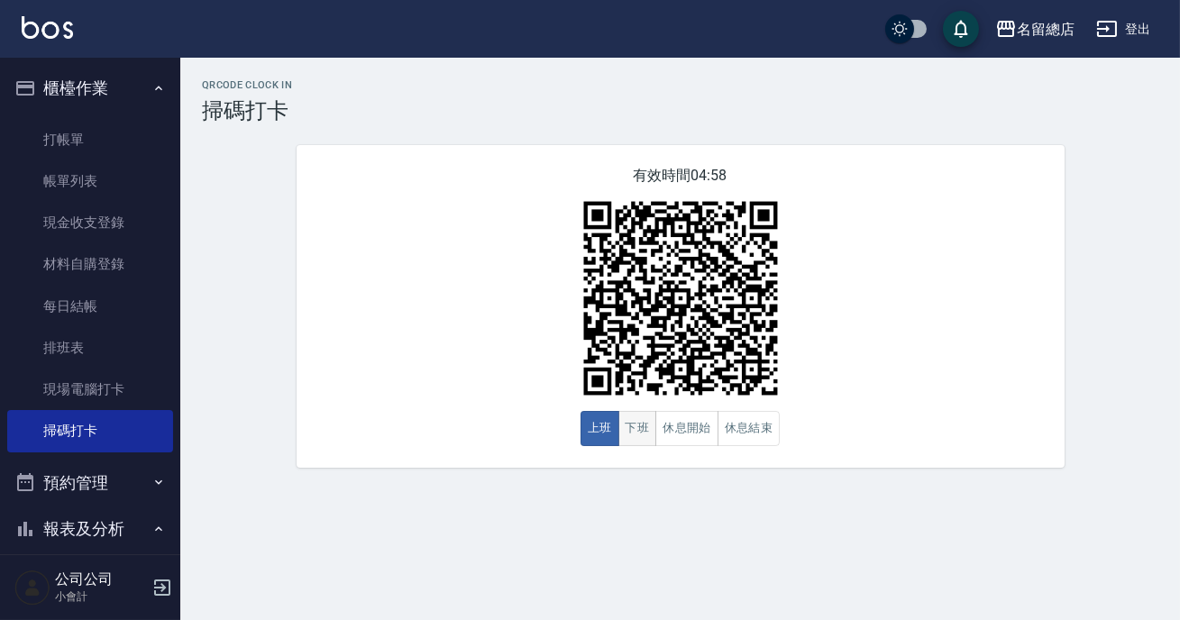
click at [637, 434] on button "下班" at bounding box center [637, 428] width 39 height 35
